Goal: Find specific page/section

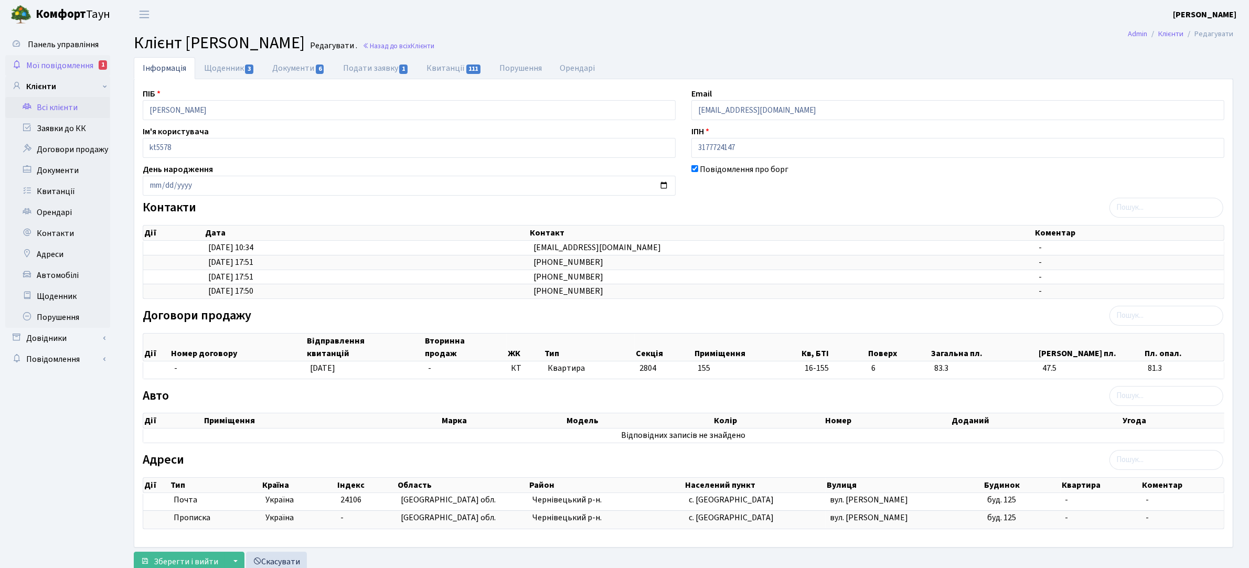
click at [64, 63] on span "Мої повідомлення" at bounding box center [59, 66] width 67 height 12
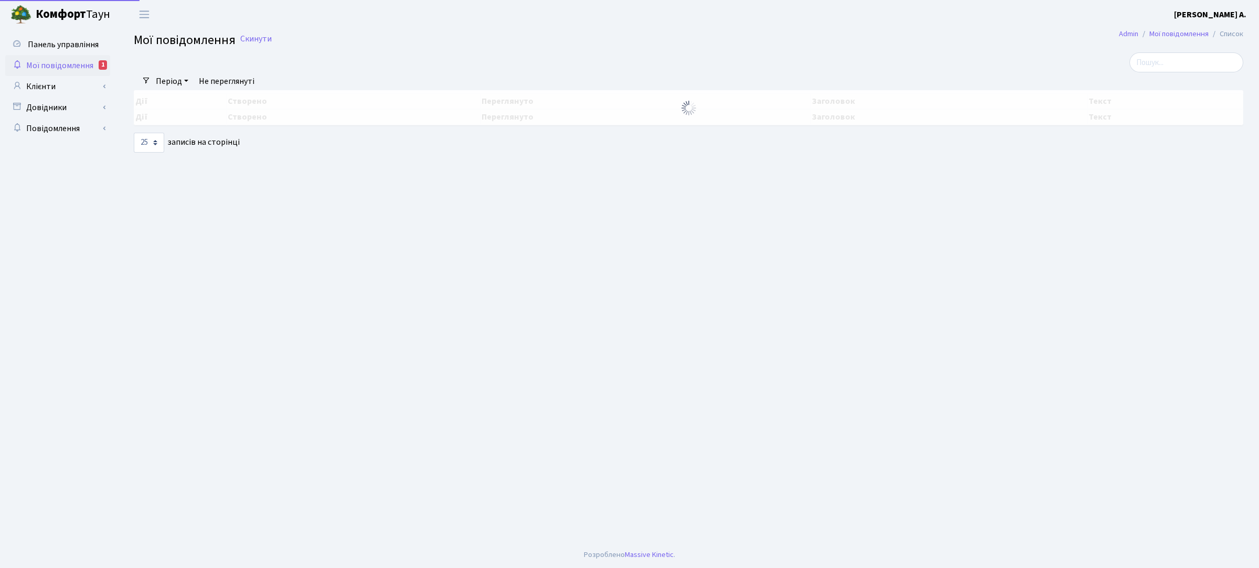
select select "25"
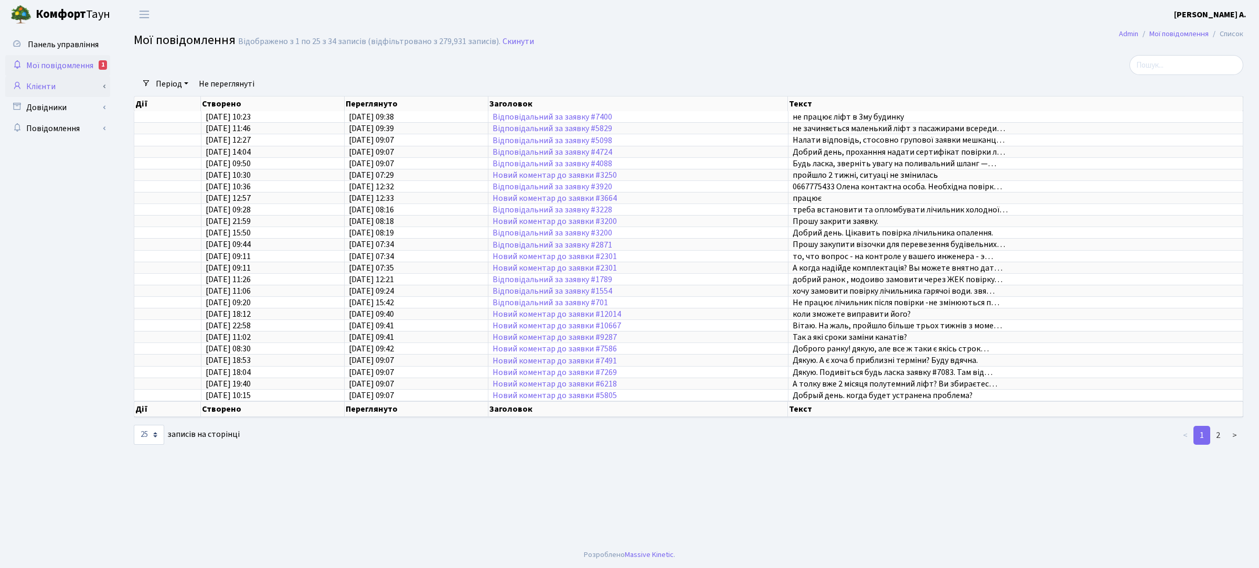
click at [58, 87] on link "Клієнти" at bounding box center [57, 86] width 105 height 21
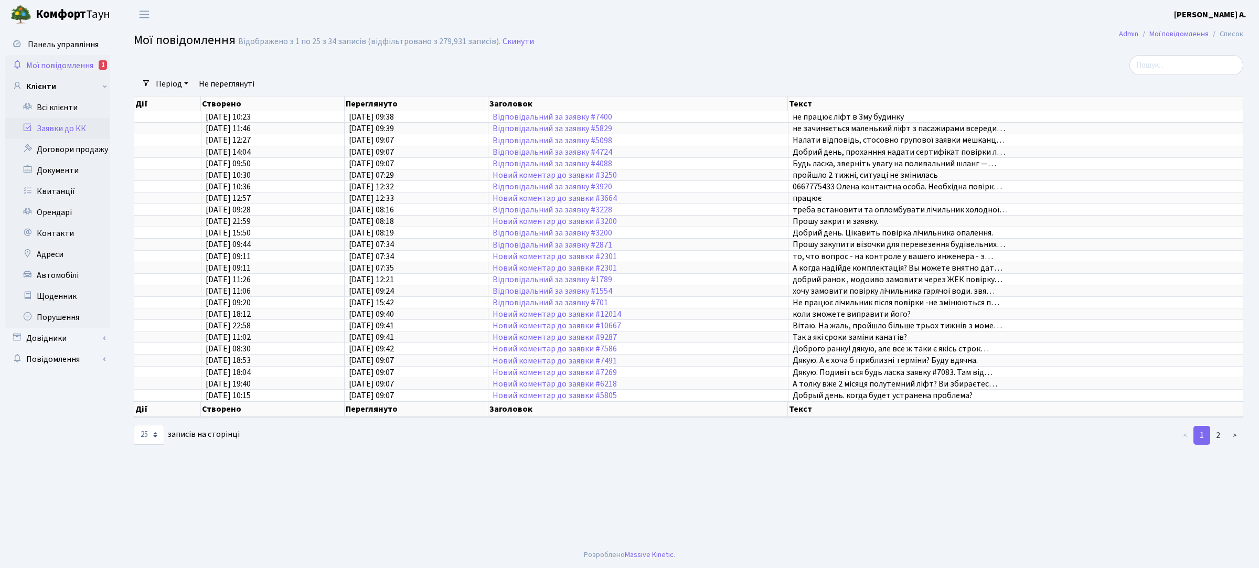
click at [78, 127] on link "Заявки до КК" at bounding box center [57, 128] width 105 height 21
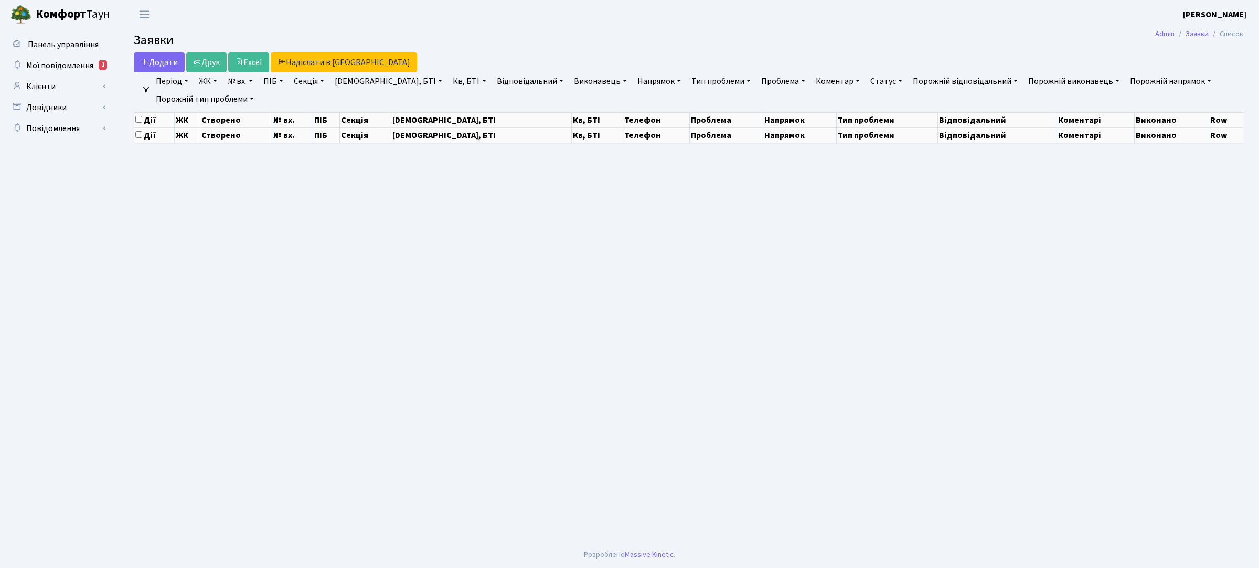
select select "25"
